Goal: Obtain resource: Download file/media

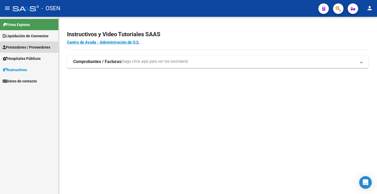
click at [30, 48] on span "Prestadores / Proveedores" at bounding box center [27, 47] width 48 height 6
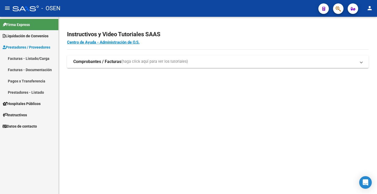
click at [23, 46] on span "Prestadores / Proveedores" at bounding box center [27, 47] width 48 height 6
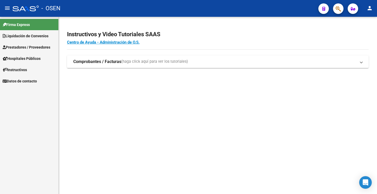
click at [25, 34] on span "Liquidación de Convenios" at bounding box center [26, 36] width 46 height 6
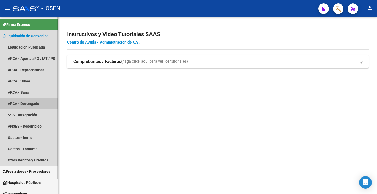
click at [34, 105] on link "ARCA - Devengado" at bounding box center [29, 103] width 58 height 11
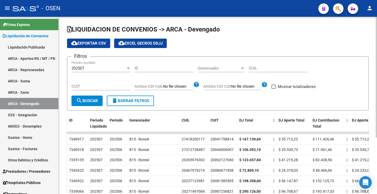
click at [94, 87] on input "CUIT" at bounding box center [101, 86] width 59 height 5
click at [91, 83] on div "CUIT" at bounding box center [101, 84] width 59 height 11
paste input "27-28816139-4"
type input "27-28816139-4"
click at [91, 99] on span "search Buscar" at bounding box center [87, 100] width 22 height 5
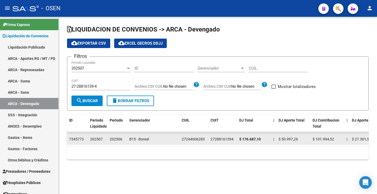
click at [182, 144] on datatable-body-cell "27244606283" at bounding box center [194, 139] width 29 height 10
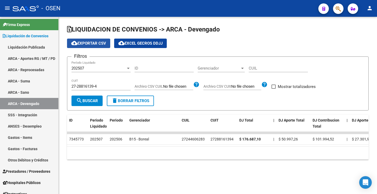
click at [99, 43] on span "cloud_download Exportar CSV" at bounding box center [88, 43] width 35 height 5
click at [136, 44] on span "cloud_download EXCEL GECROS DDJJ" at bounding box center [140, 43] width 44 height 5
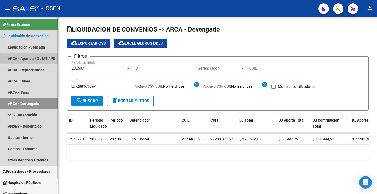
click at [42, 56] on link "ARCA - Aportes RG / MT / PD" at bounding box center [29, 58] width 58 height 11
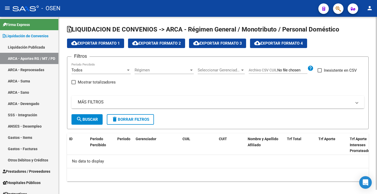
click at [87, 70] on div "Todos" at bounding box center [99, 70] width 55 height 5
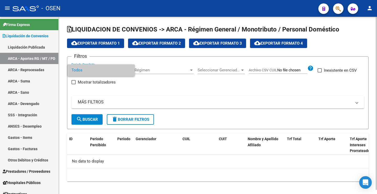
click at [87, 70] on span "Todos" at bounding box center [101, 70] width 59 height 12
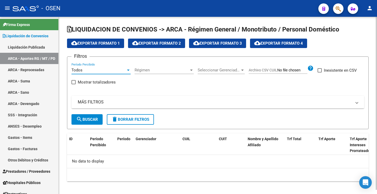
click at [88, 102] on mat-panel-title "MÁS FILTROS" at bounding box center [215, 102] width 274 height 6
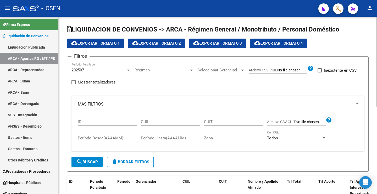
click at [220, 121] on input "CUIT" at bounding box center [233, 121] width 59 height 5
drag, startPoint x: 220, startPoint y: 121, endPoint x: 177, endPoint y: 77, distance: 60.8
click at [177, 77] on div "Régimen Régimen" at bounding box center [164, 71] width 59 height 16
click at [160, 123] on input "CUIL" at bounding box center [170, 121] width 59 height 5
drag, startPoint x: 160, startPoint y: 123, endPoint x: 243, endPoint y: 120, distance: 83.4
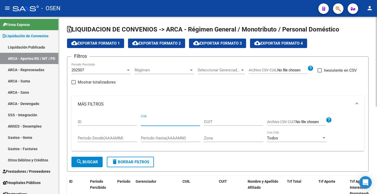
click at [243, 120] on input "CUIT" at bounding box center [233, 121] width 59 height 5
paste input "27-28816139-4"
type input "27-28816139-4"
click at [88, 161] on span "search Buscar" at bounding box center [87, 161] width 22 height 5
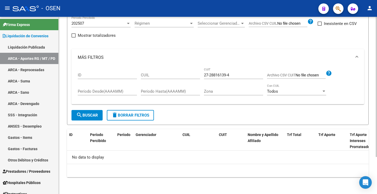
scroll to position [20, 0]
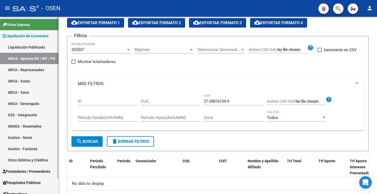
click at [41, 68] on link "ARCA - Reprocesadas" at bounding box center [29, 69] width 58 height 11
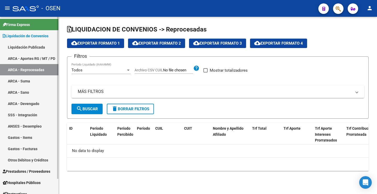
checkbox input "true"
click at [35, 104] on link "ARCA - Devengado" at bounding box center [29, 103] width 58 height 11
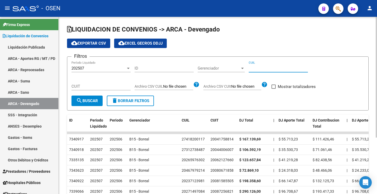
click at [254, 68] on input "CUIL" at bounding box center [278, 68] width 59 height 5
paste input "27-24460628-3"
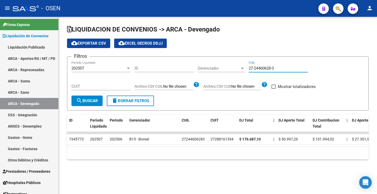
type input "27-24460628-3"
click at [97, 43] on span "cloud_download Exportar CSV" at bounding box center [88, 43] width 35 height 5
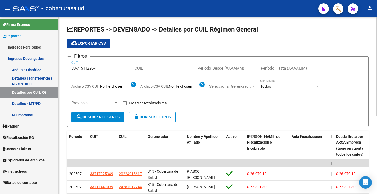
type input "30-71511220-1"
click at [108, 122] on button "search Buscar Registros" at bounding box center [98, 117] width 53 height 10
click at [95, 46] on button "cloud_download Exportar CSV" at bounding box center [88, 43] width 43 height 9
